Goal: Task Accomplishment & Management: Use online tool/utility

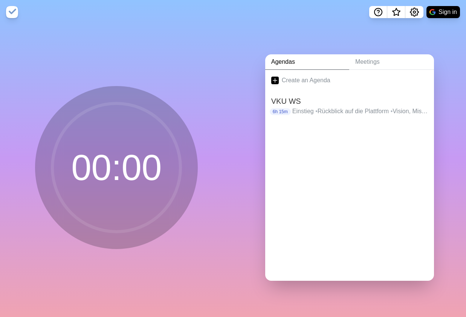
click at [90, 164] on circle at bounding box center [116, 167] width 128 height 128
click at [93, 173] on circle at bounding box center [116, 167] width 128 height 128
click at [339, 52] on div "Agendas Meetings Create an Agenda VKU WS 6h 15m Einstieg • Rückblick auf die Pl…" at bounding box center [349, 170] width 233 height 293
click at [383, 61] on link "Meetings" at bounding box center [391, 61] width 85 height 15
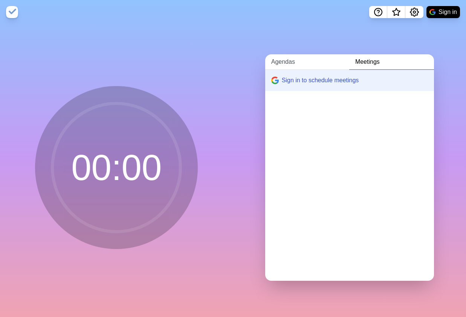
click at [306, 60] on link "Agendas" at bounding box center [307, 61] width 84 height 15
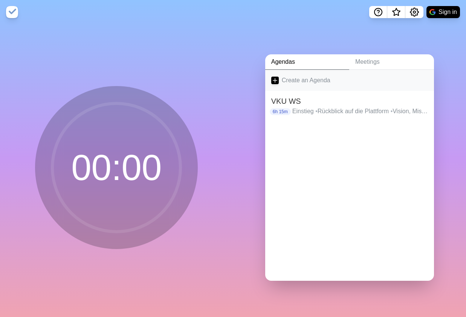
click at [288, 83] on link "Create an Agenda" at bounding box center [349, 80] width 169 height 21
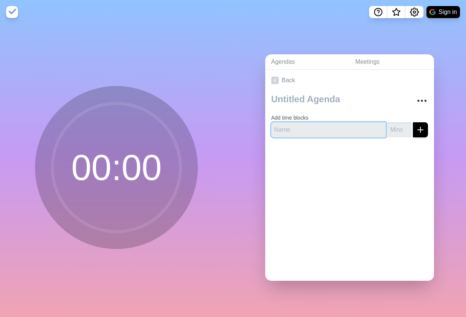
click at [290, 125] on input "text" at bounding box center [328, 129] width 115 height 15
type input "Customer Journey Herausforderungen"
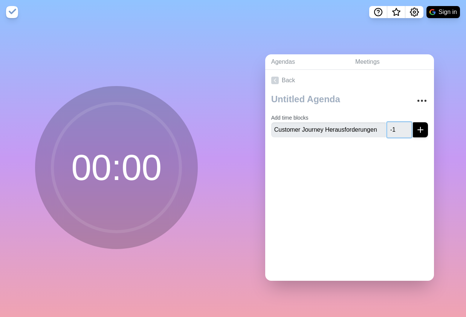
type input "-1"
click at [405, 131] on input "-1" at bounding box center [399, 129] width 24 height 15
click at [398, 130] on input "-1" at bounding box center [399, 129] width 24 height 15
type input "25"
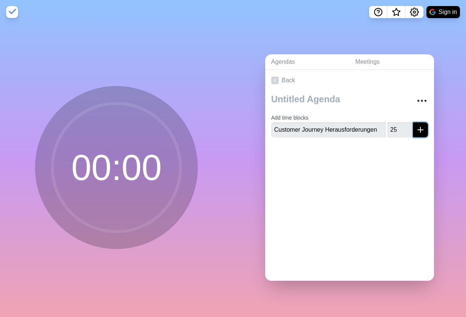
click at [425, 129] on button "submit" at bounding box center [420, 129] width 15 height 15
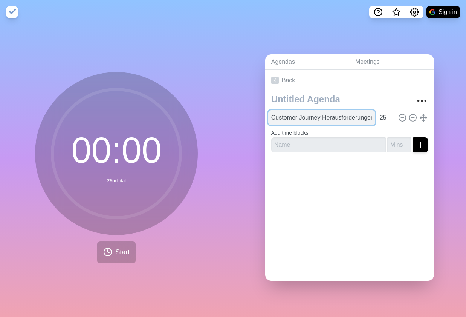
click at [292, 118] on input "Customer Journey Herausforderungen" at bounding box center [321, 117] width 107 height 15
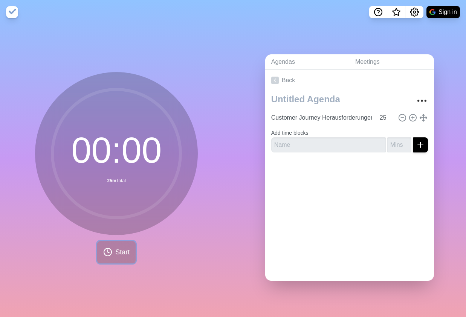
click at [124, 253] on span "Start" at bounding box center [122, 252] width 14 height 10
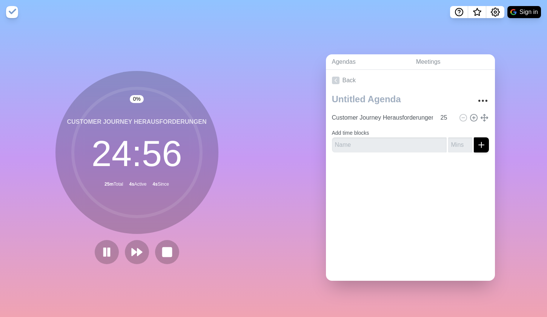
click at [314, 169] on div "Agendas Meetings Back Customer Journey Herausforderungen 25 Add time blocks" at bounding box center [409, 170] width 273 height 293
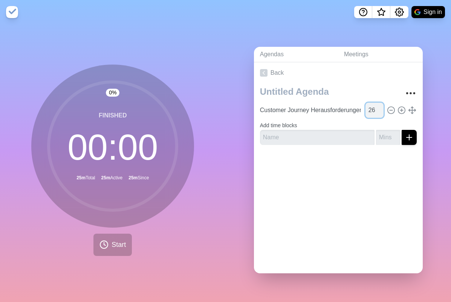
click at [381, 108] on input "26" at bounding box center [375, 110] width 18 height 15
type input "27"
click at [381, 108] on input "27" at bounding box center [375, 110] width 18 height 15
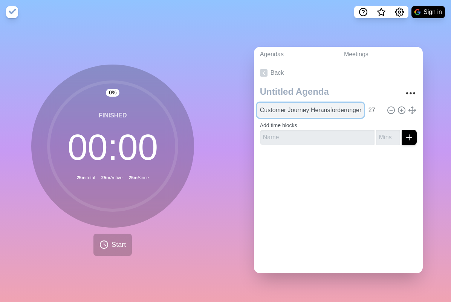
click at [304, 105] on input "Customer Journey Herausforderungen" at bounding box center [310, 110] width 107 height 15
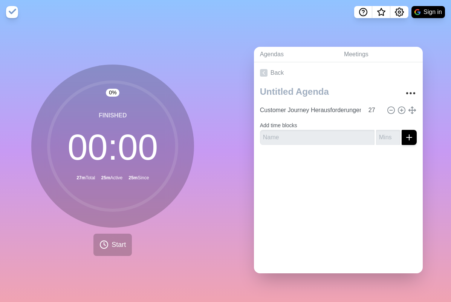
click at [385, 120] on form "Add time blocks" at bounding box center [338, 131] width 157 height 27
click at [110, 246] on button "Start" at bounding box center [112, 244] width 38 height 22
